Goal: Transaction & Acquisition: Purchase product/service

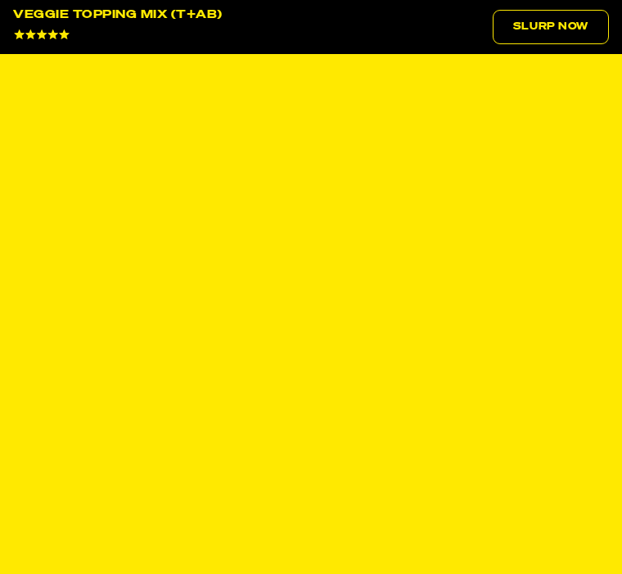
select select "subscription frequency"
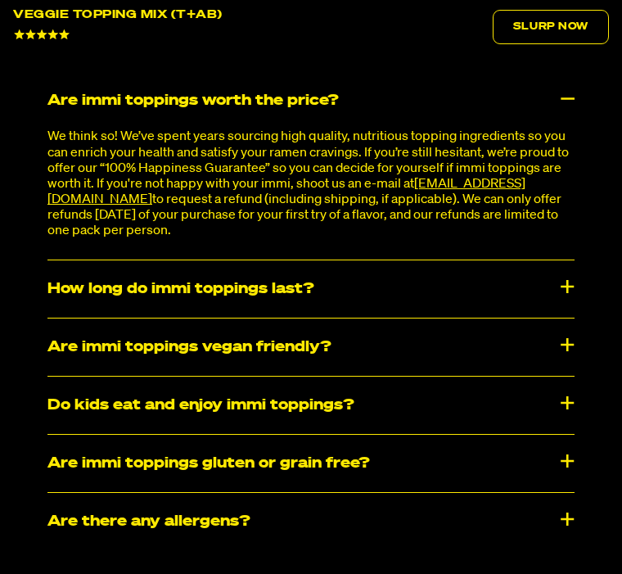
scroll to position [4466, 0]
click at [438, 310] on div "How long do immi toppings last?" at bounding box center [310, 288] width 527 height 57
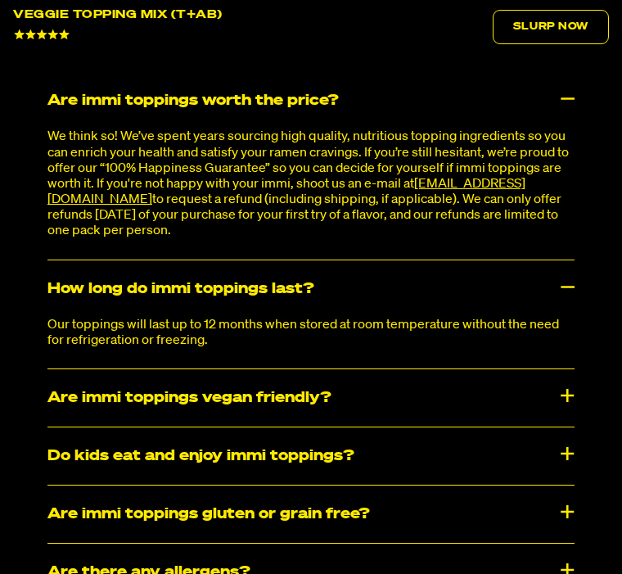
click at [422, 413] on div "Are immi toppings vegan friendly?" at bounding box center [310, 397] width 527 height 57
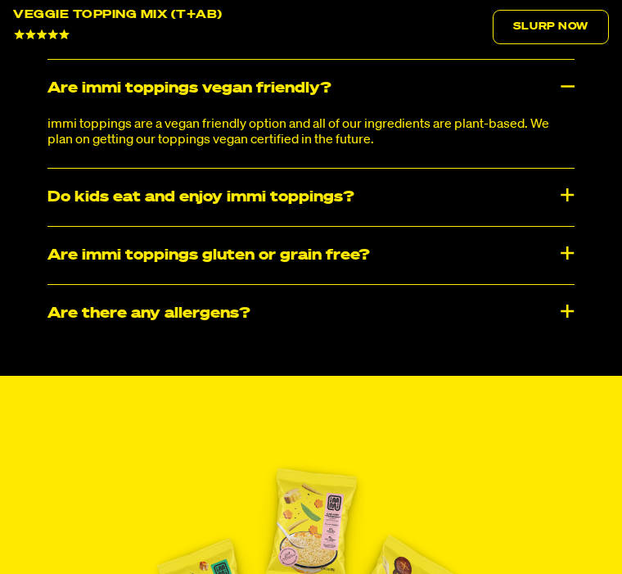
scroll to position [4775, 0]
click at [376, 226] on div "Do kids eat and enjoy immi toppings?" at bounding box center [310, 197] width 527 height 57
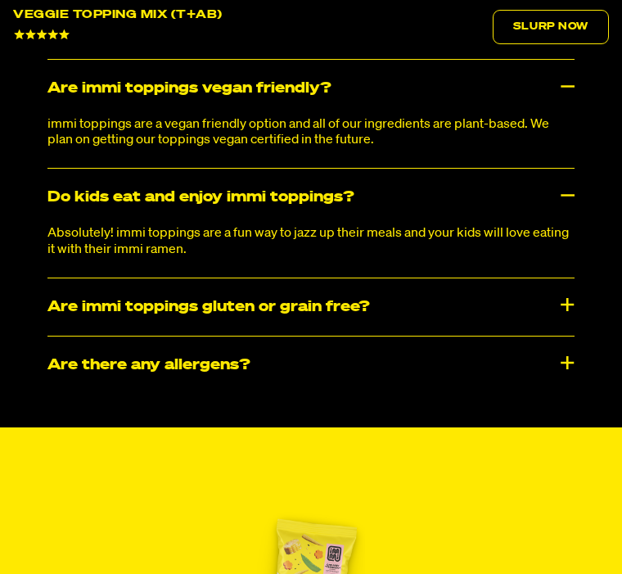
click at [348, 328] on div "Are immi toppings gluten or grain free?" at bounding box center [310, 306] width 527 height 57
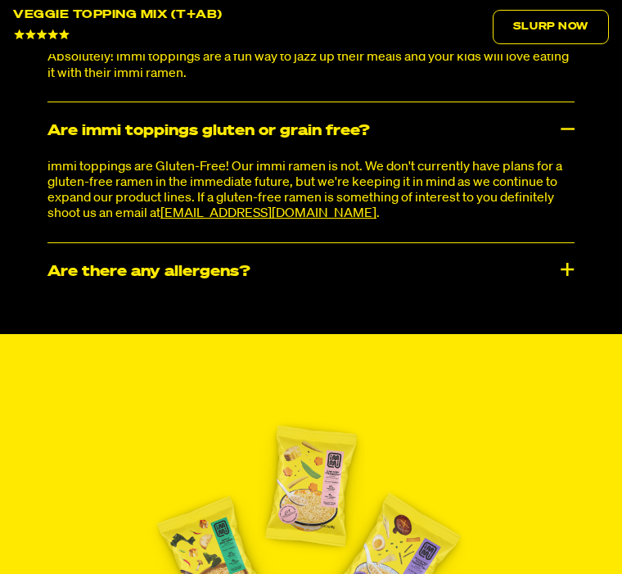
scroll to position [4977, 0]
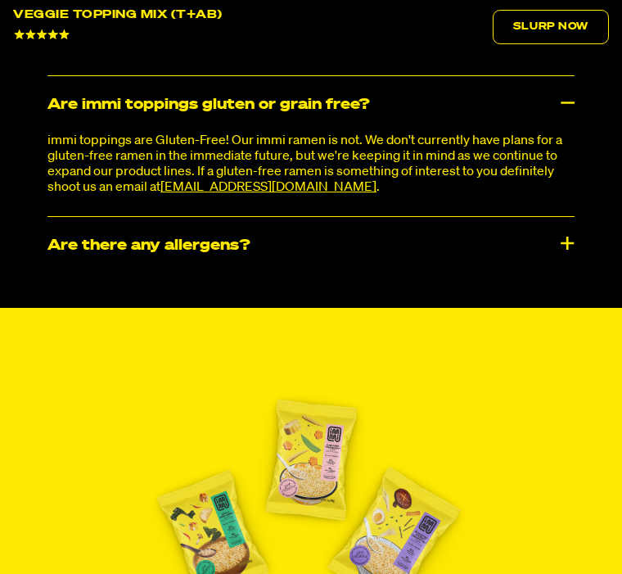
click at [337, 270] on div "Are there any allergens?" at bounding box center [310, 245] width 527 height 57
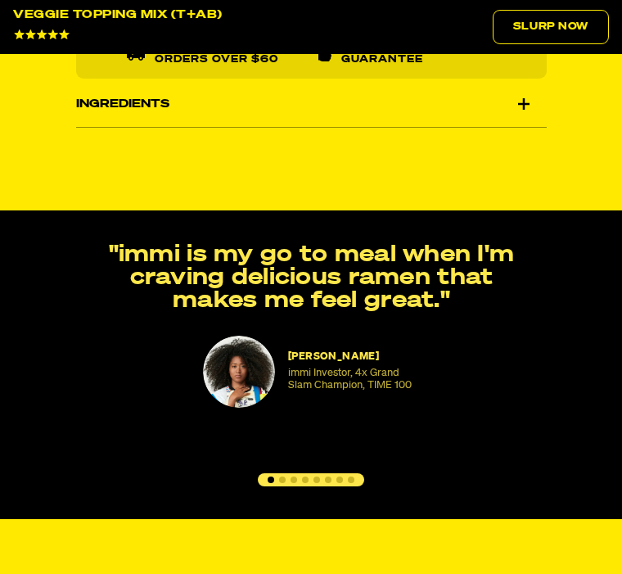
scroll to position [1335, 0]
click at [280, 476] on div "[PERSON_NAME] immi Investor, 4x Grand Slam Champion, TIME 100 "immi is my go to…" at bounding box center [311, 365] width 622 height 243
click at [282, 484] on button "Go to slide 2" at bounding box center [282, 480] width 7 height 7
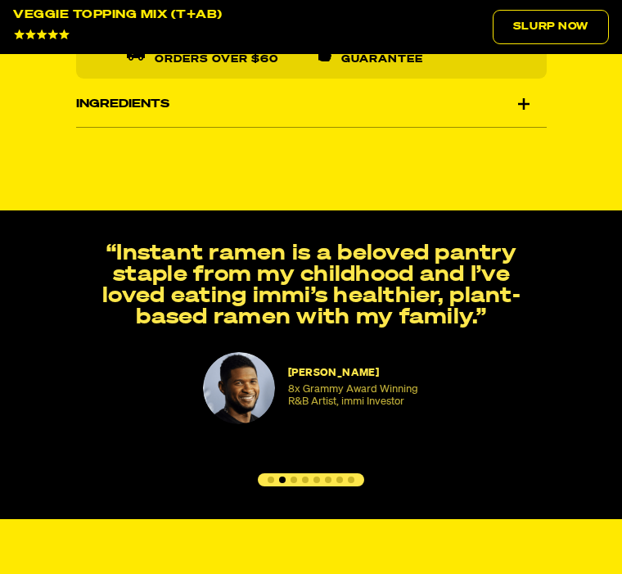
click at [287, 486] on div "[PERSON_NAME] immi Investor, 4x Grand Slam Champion, TIME 100 "immi is my go to…" at bounding box center [311, 364] width 622 height 243
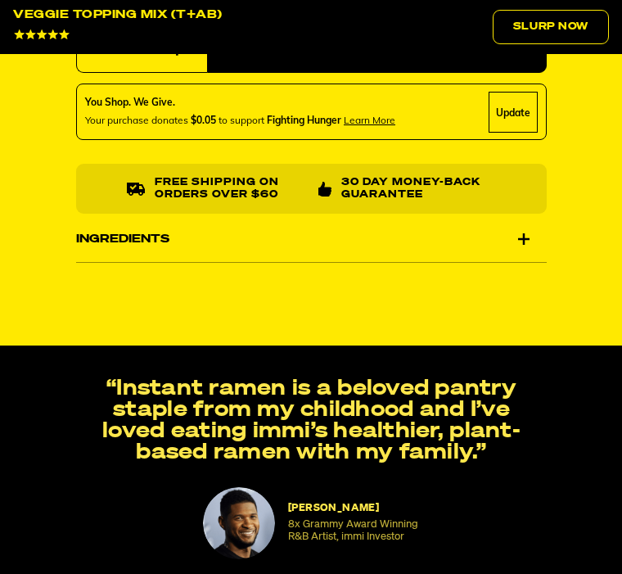
scroll to position [1198, 0]
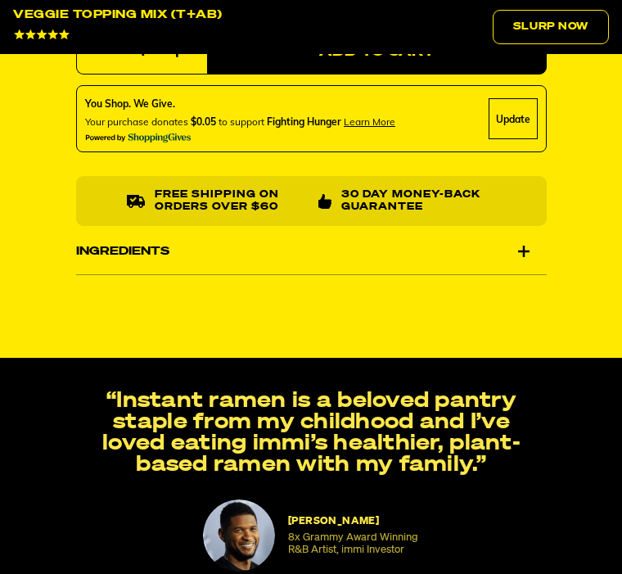
click at [386, 251] on div "Ingredients" at bounding box center [311, 252] width 471 height 46
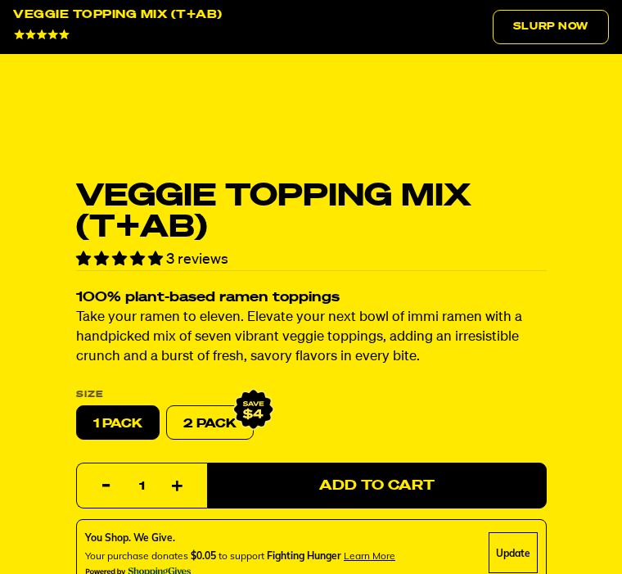
scroll to position [766, 0]
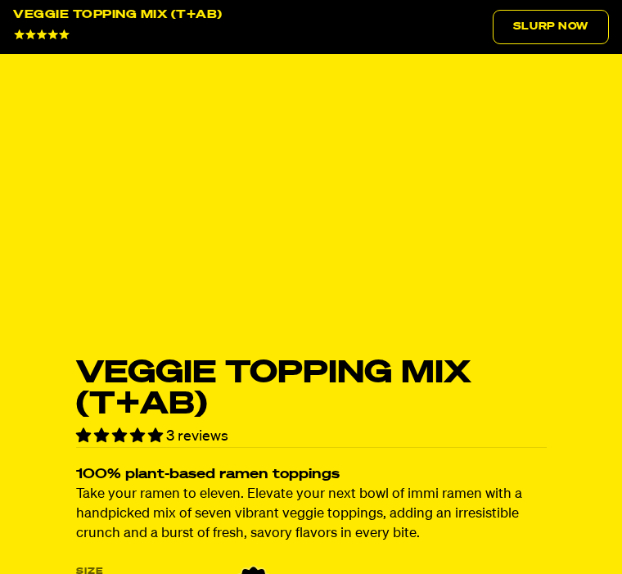
click at [564, 36] on link "Slurp Now" at bounding box center [551, 27] width 116 height 34
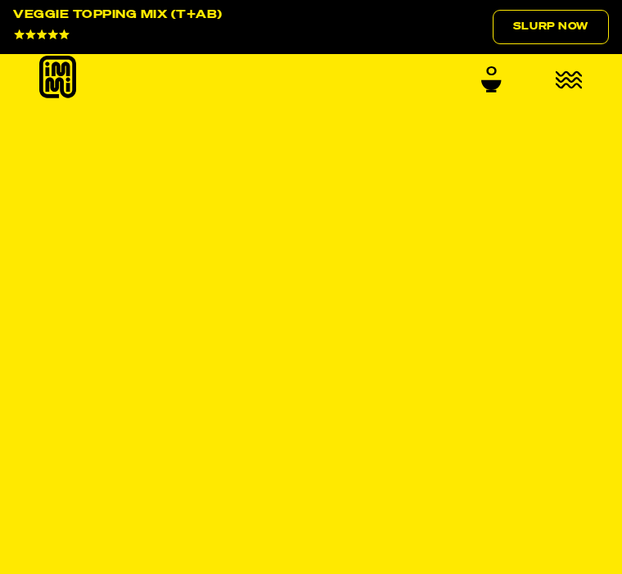
scroll to position [0, 0]
